Goal: Task Accomplishment & Management: Manage account settings

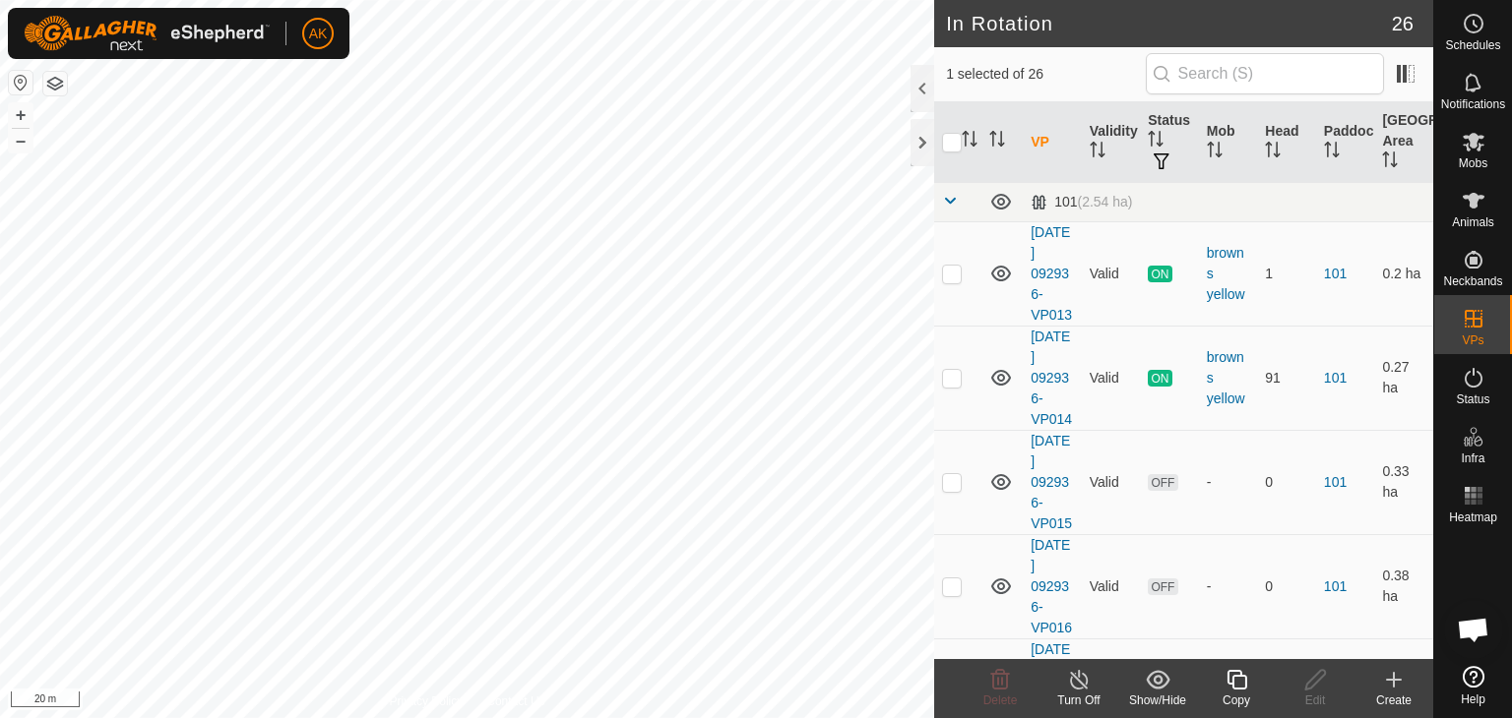
checkbox input "true"
checkbox input "false"
click at [995, 685] on icon at bounding box center [1000, 680] width 24 height 24
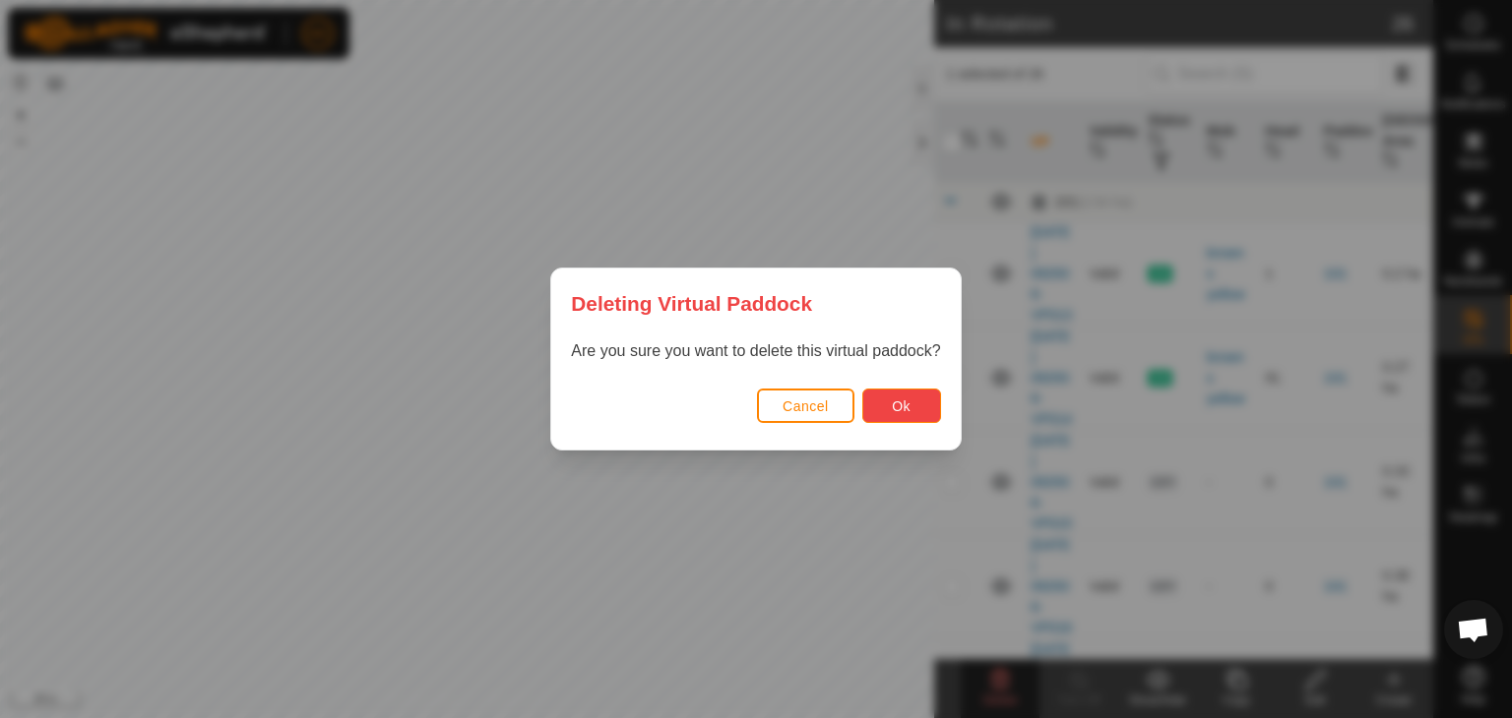
click at [909, 400] on span "Ok" at bounding box center [901, 407] width 19 height 16
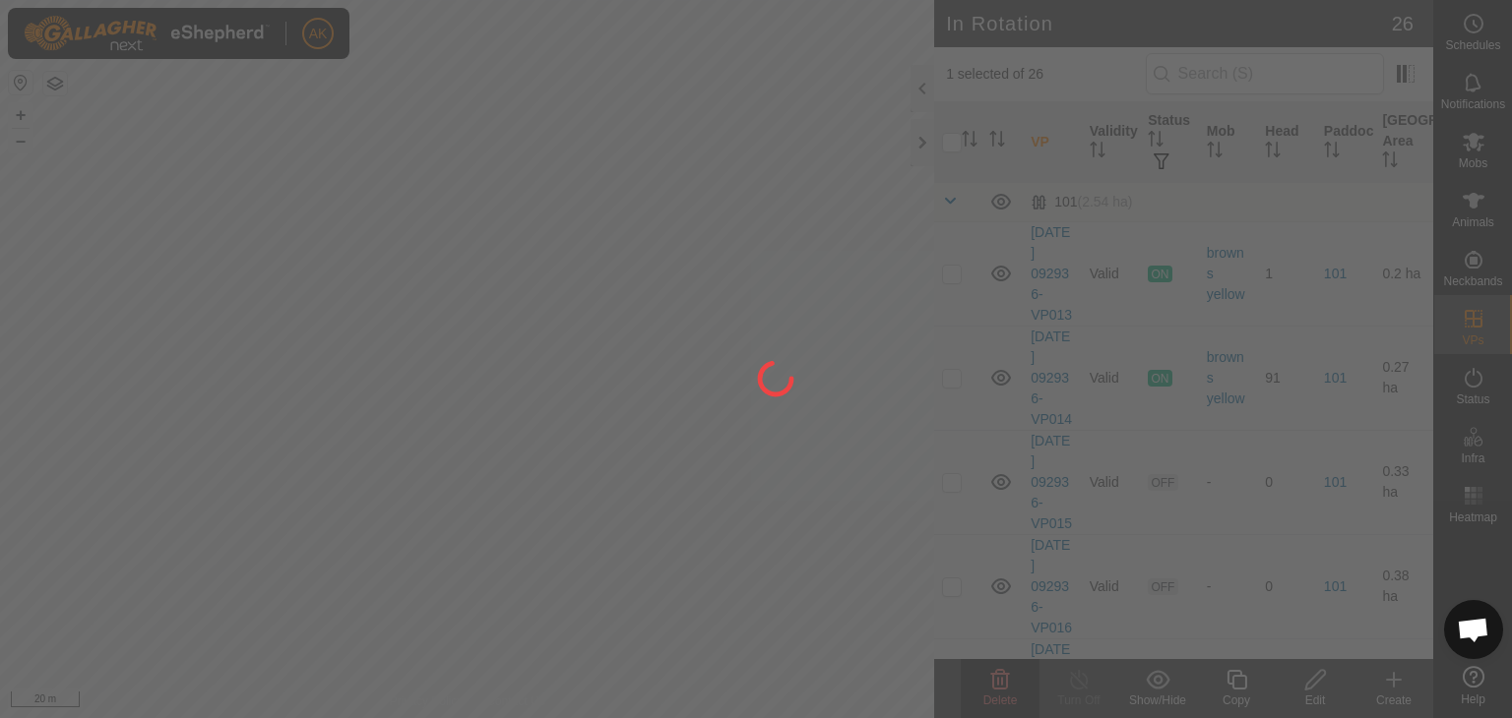
checkbox input "false"
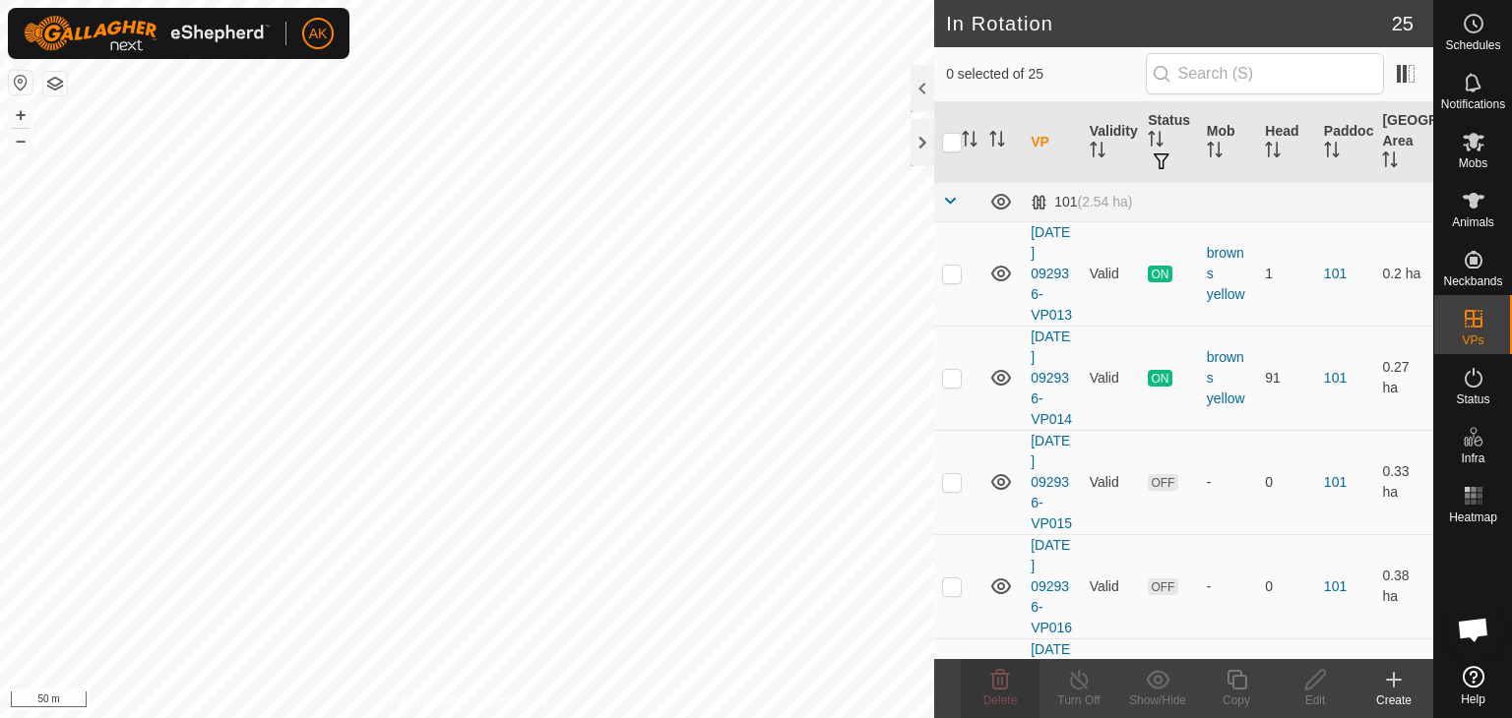
checkbox input "true"
checkbox input "false"
click at [990, 682] on icon at bounding box center [1000, 680] width 24 height 24
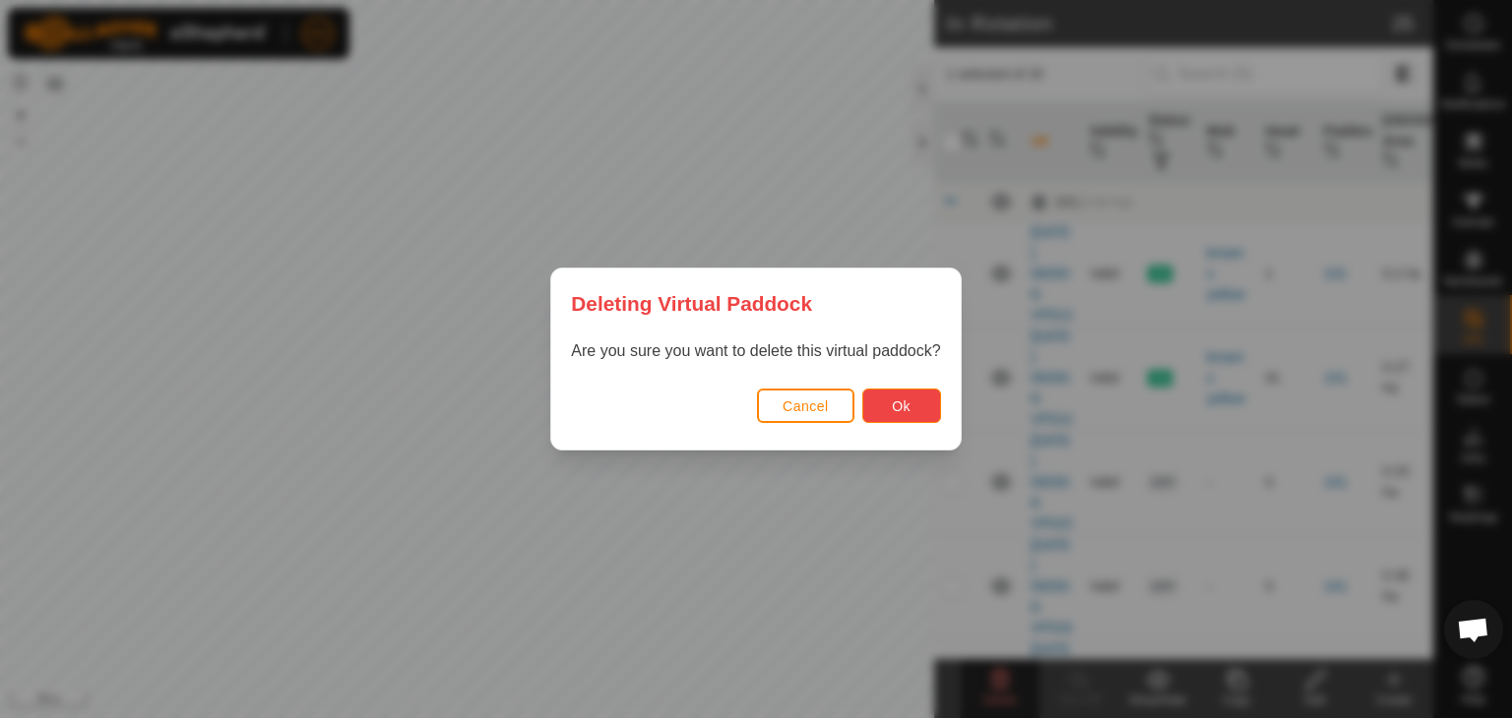
click at [890, 407] on button "Ok" at bounding box center [901, 406] width 79 height 34
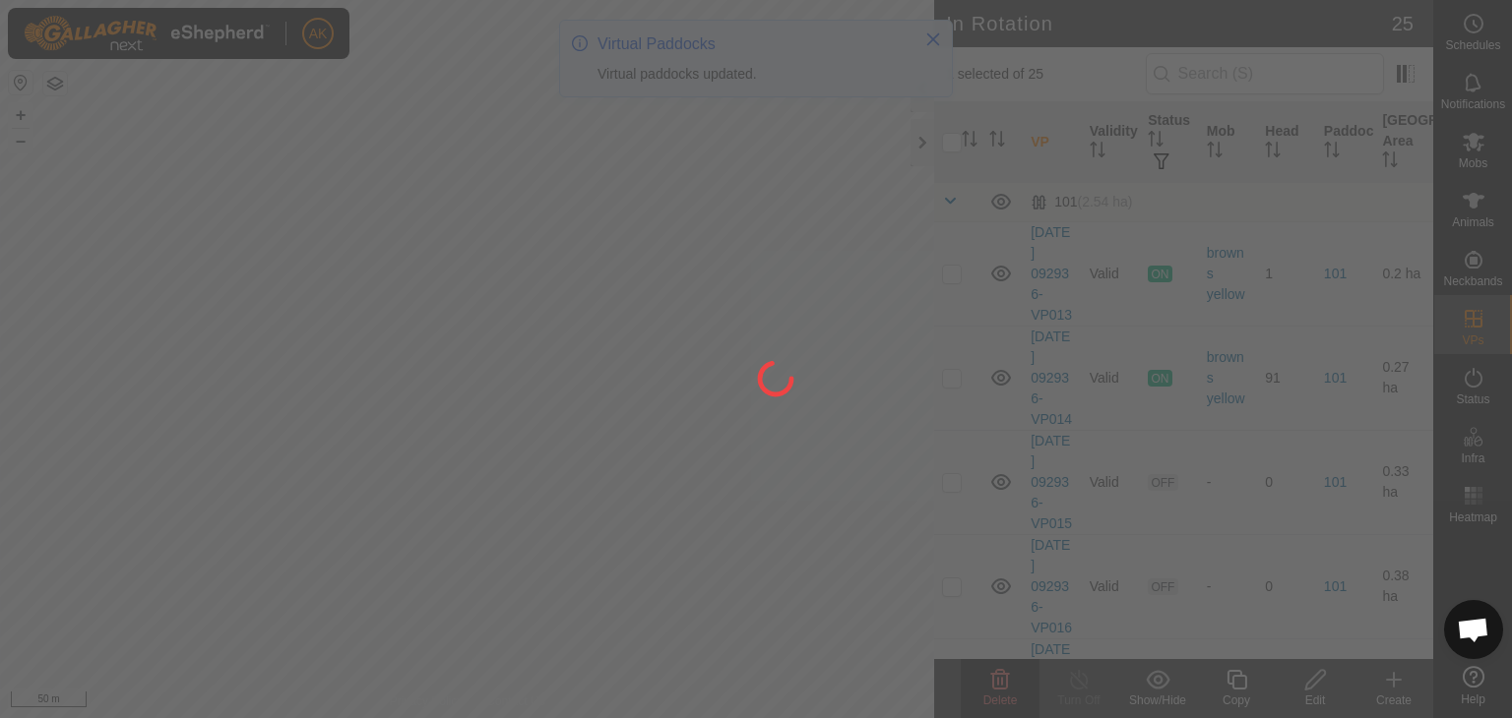
checkbox input "false"
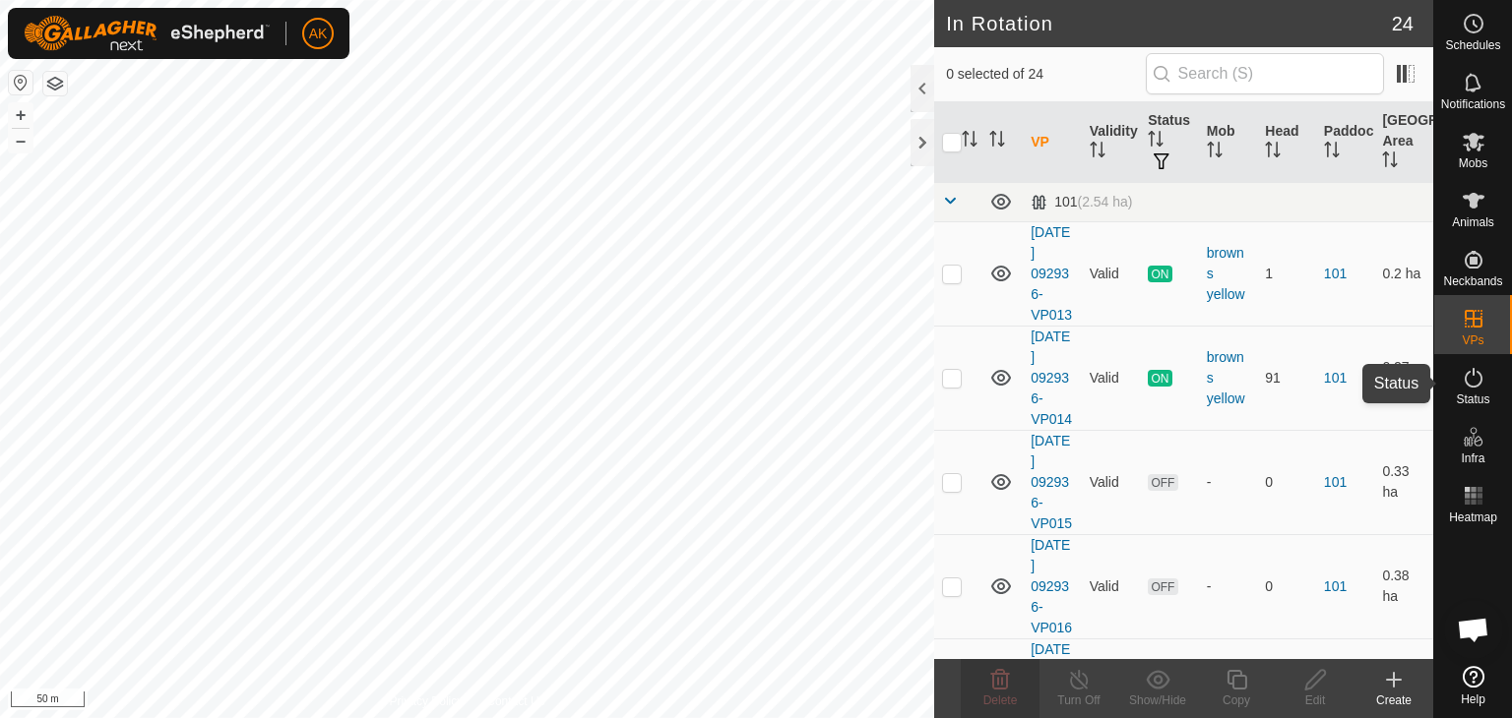
click at [1479, 376] on icon at bounding box center [1473, 378] width 18 height 20
